Goal: Find specific page/section: Find specific page/section

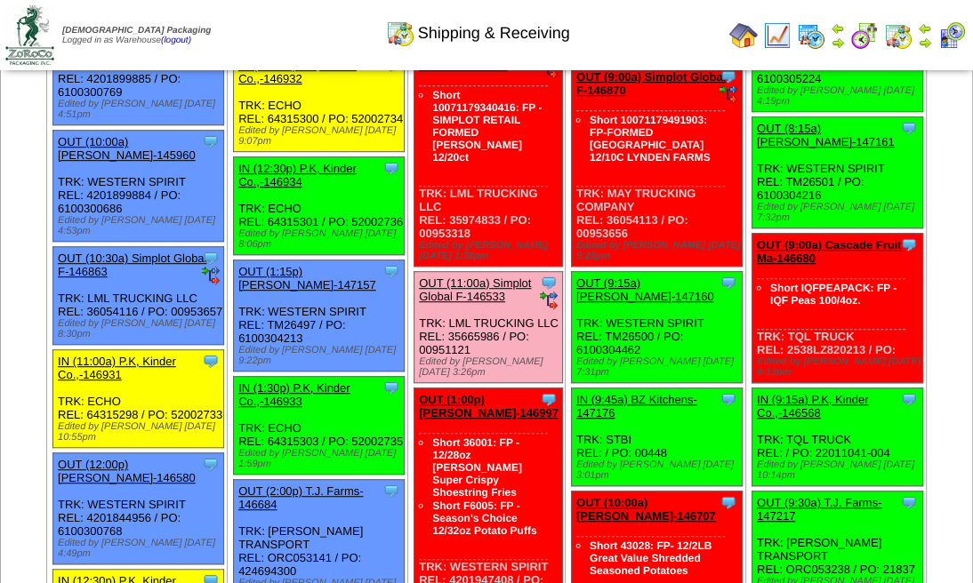
scroll to position [356, 0]
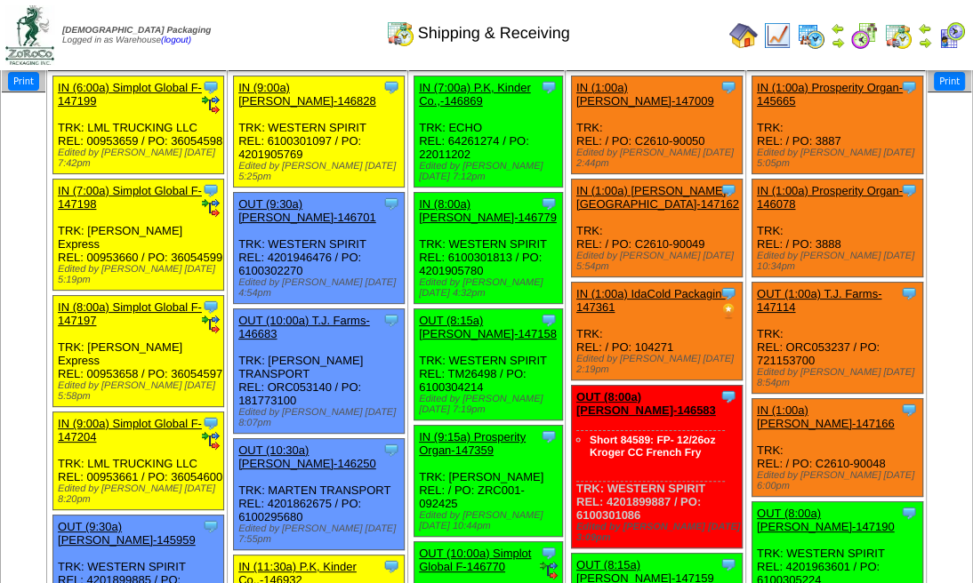
scroll to position [59, 0]
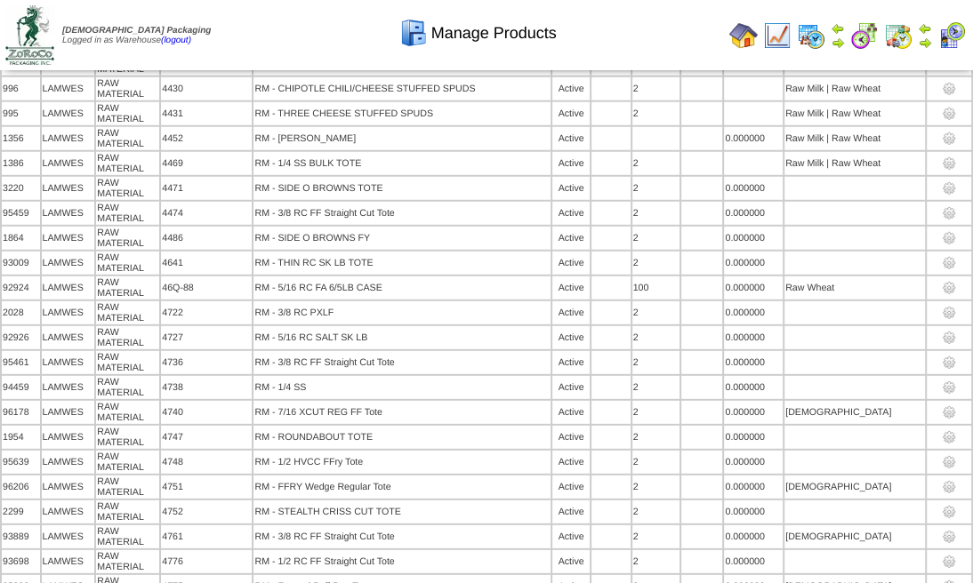
scroll to position [10973, 0]
